Goal: Find specific page/section: Find specific page/section

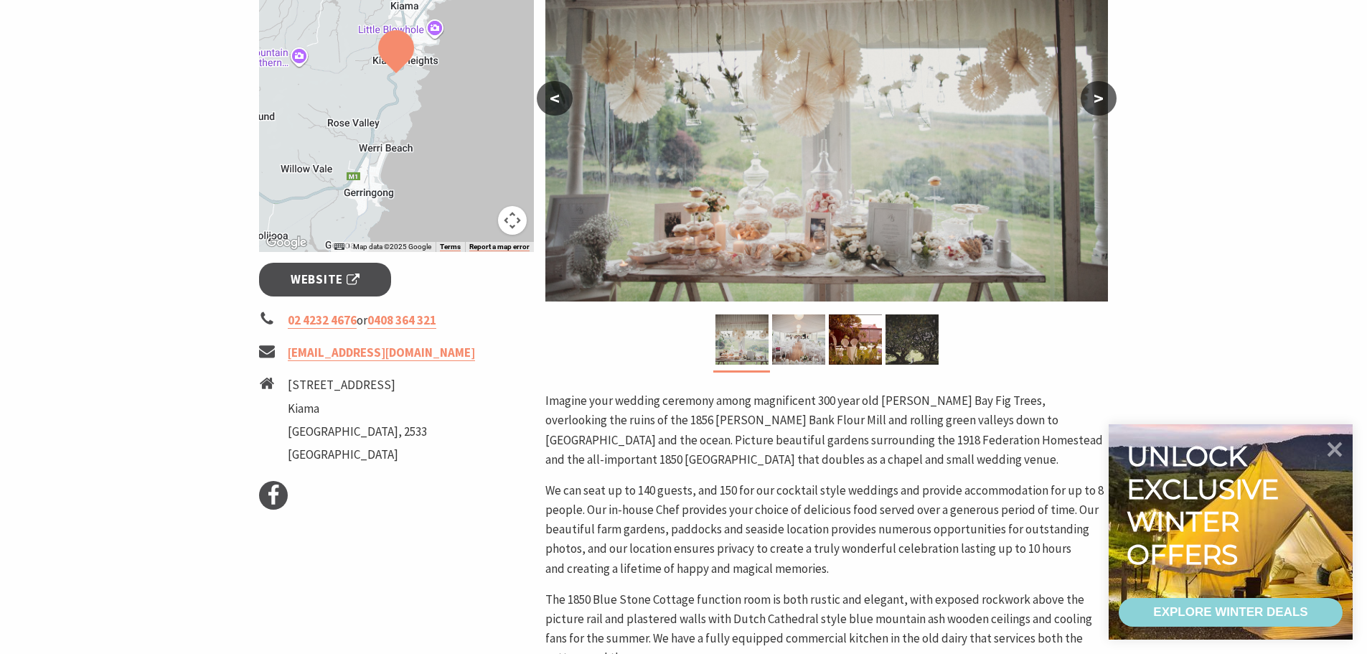
scroll to position [325, 0]
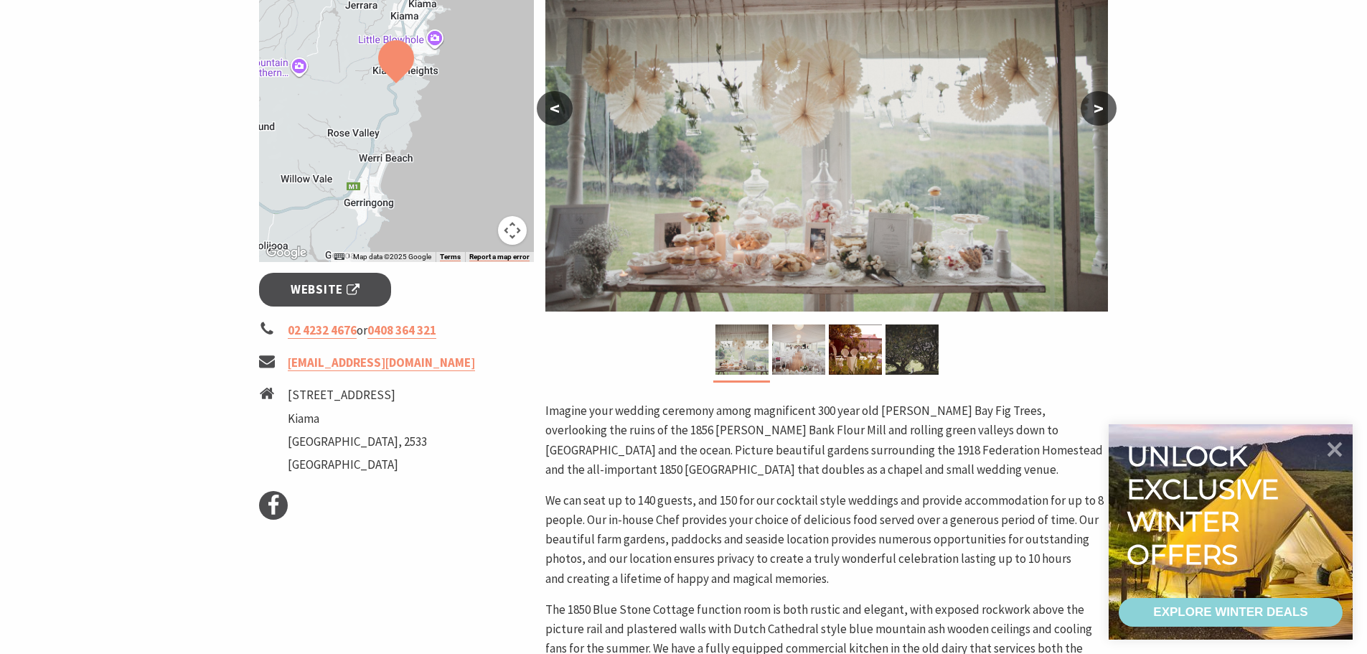
click at [775, 172] on img at bounding box center [826, 126] width 562 height 370
click at [1098, 107] on button ">" at bounding box center [1098, 108] width 36 height 34
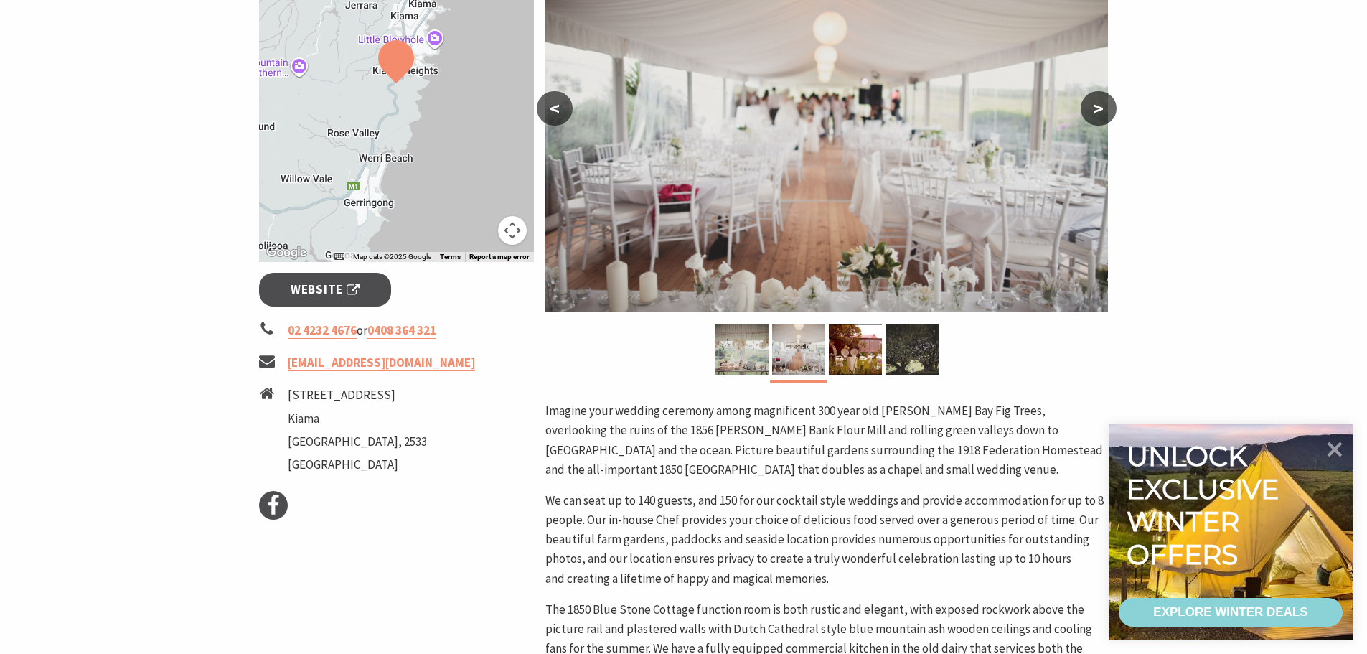
click at [1097, 107] on button ">" at bounding box center [1098, 108] width 36 height 34
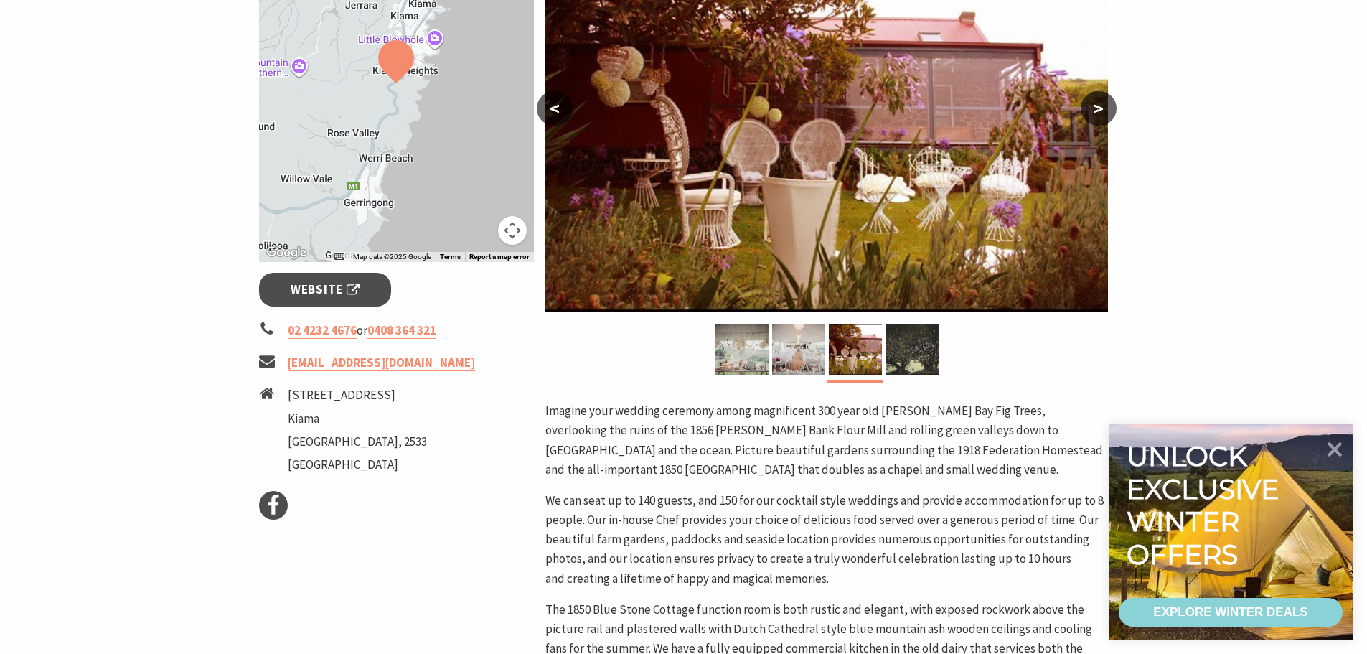
click at [1097, 107] on button ">" at bounding box center [1098, 108] width 36 height 34
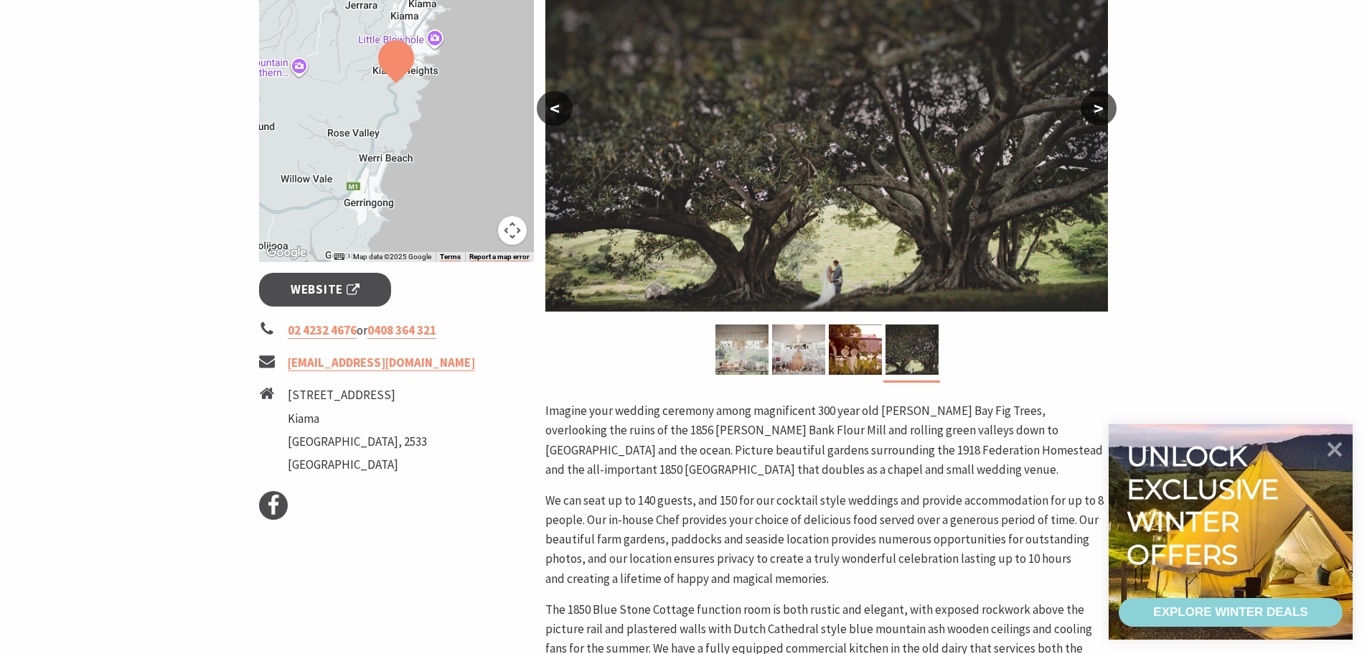
click at [1097, 107] on button ">" at bounding box center [1098, 108] width 36 height 34
click at [1098, 101] on button ">" at bounding box center [1098, 108] width 36 height 34
click at [1098, 103] on button ">" at bounding box center [1098, 108] width 36 height 34
click at [396, 63] on img at bounding box center [396, 61] width 36 height 43
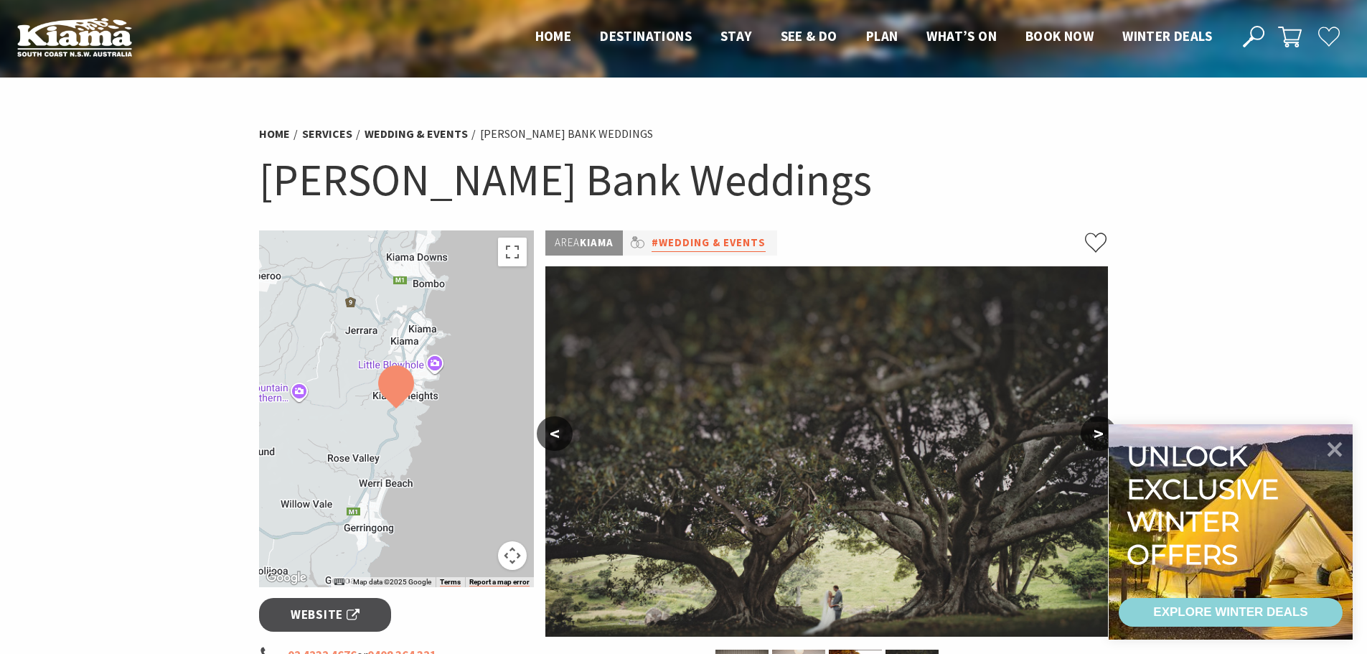
click at [727, 240] on link "#Wedding & Events" at bounding box center [708, 243] width 114 height 18
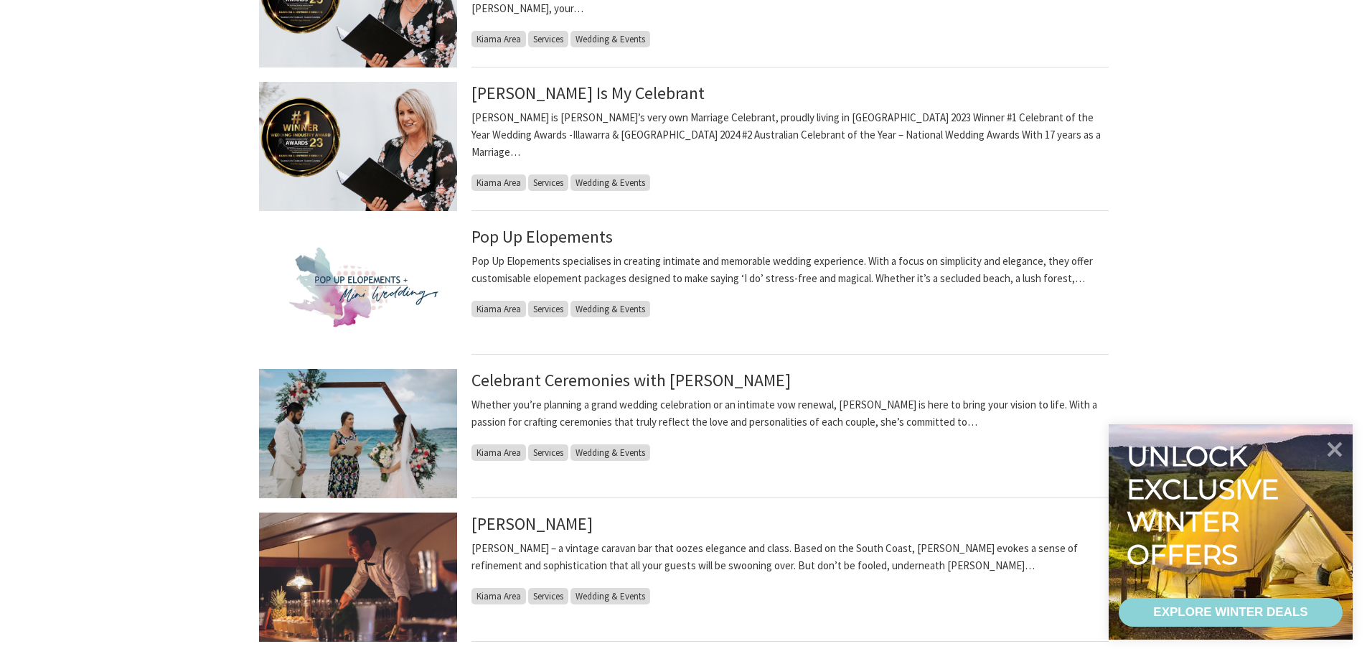
scroll to position [574, 0]
